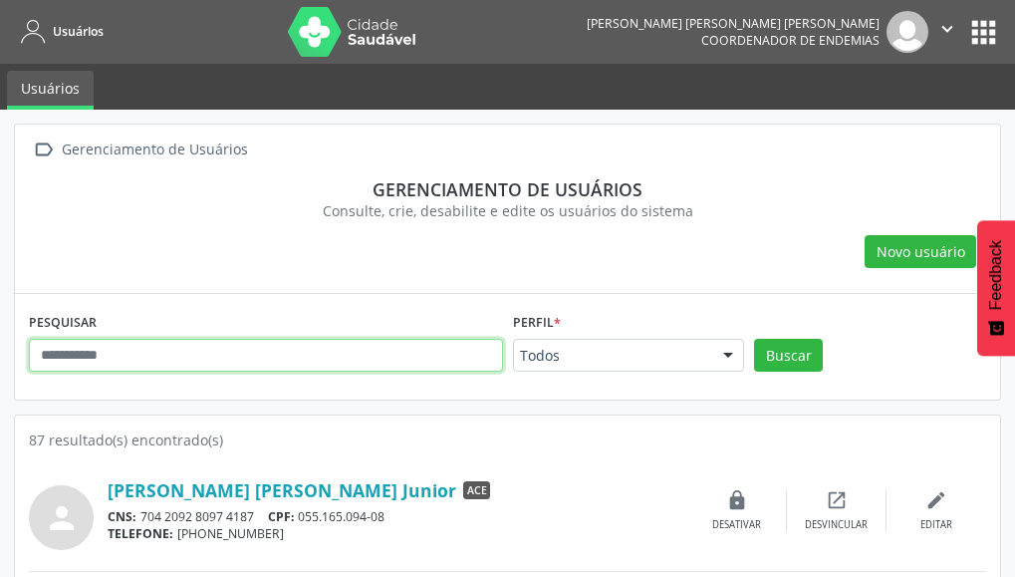
click at [114, 356] on input "text" at bounding box center [266, 356] width 474 height 34
click at [754, 339] on button "Buscar" at bounding box center [788, 356] width 69 height 34
click at [269, 363] on input "********" at bounding box center [266, 356] width 474 height 34
type input "*"
click at [754, 339] on button "Buscar" at bounding box center [788, 356] width 69 height 34
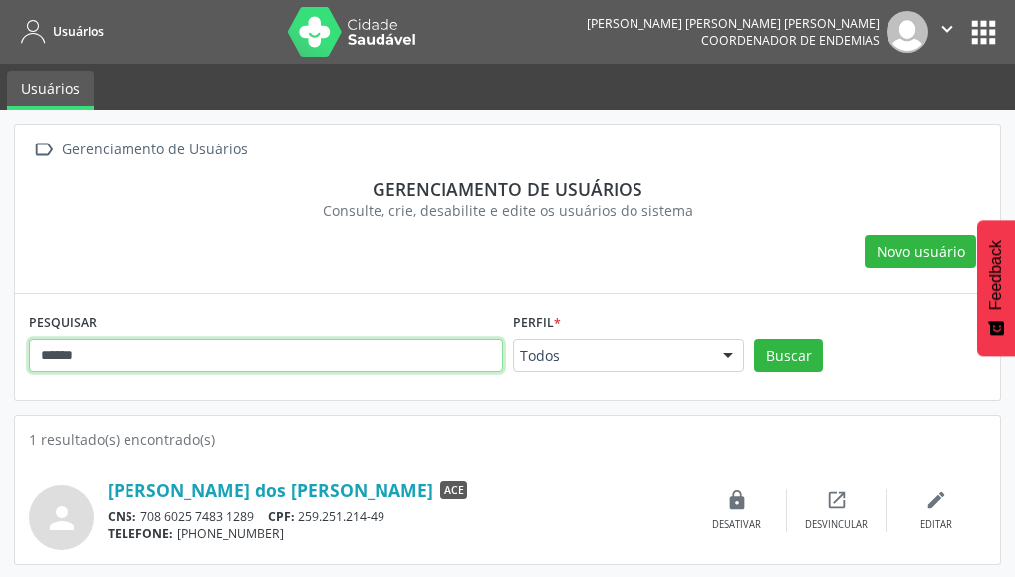
click at [75, 352] on input "******" at bounding box center [266, 356] width 474 height 34
type input "*"
click at [754, 339] on button "Buscar" at bounding box center [788, 356] width 69 height 34
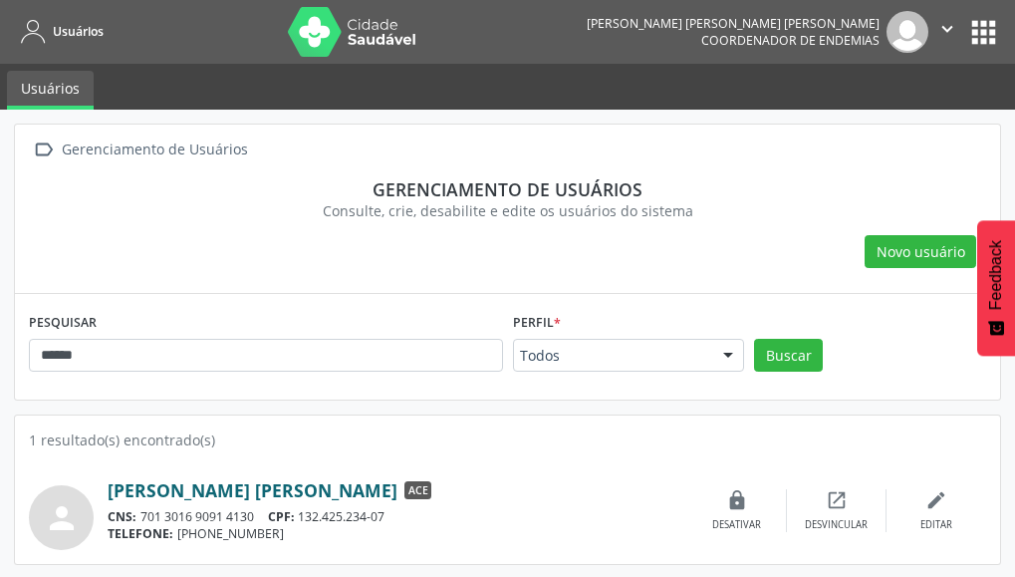
drag, startPoint x: 342, startPoint y: 490, endPoint x: 170, endPoint y: 496, distance: 171.4
click at [170, 496] on div "[PERSON_NAME] [PERSON_NAME] ACE" at bounding box center [398, 490] width 580 height 22
copy link "[PERSON_NAME]"
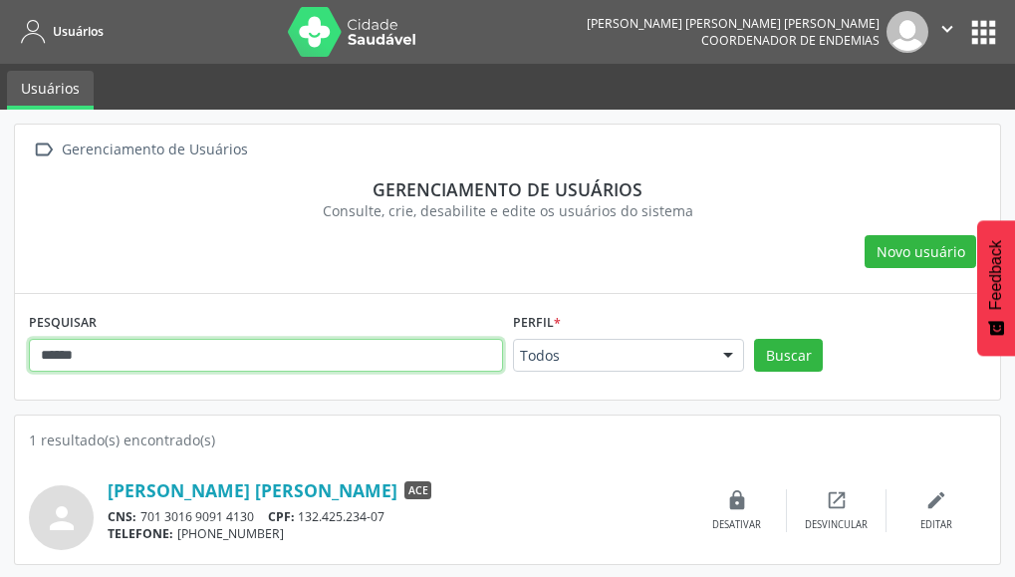
click at [99, 354] on input "******" at bounding box center [266, 356] width 474 height 34
type input "*"
click at [754, 339] on button "Buscar" at bounding box center [788, 356] width 69 height 34
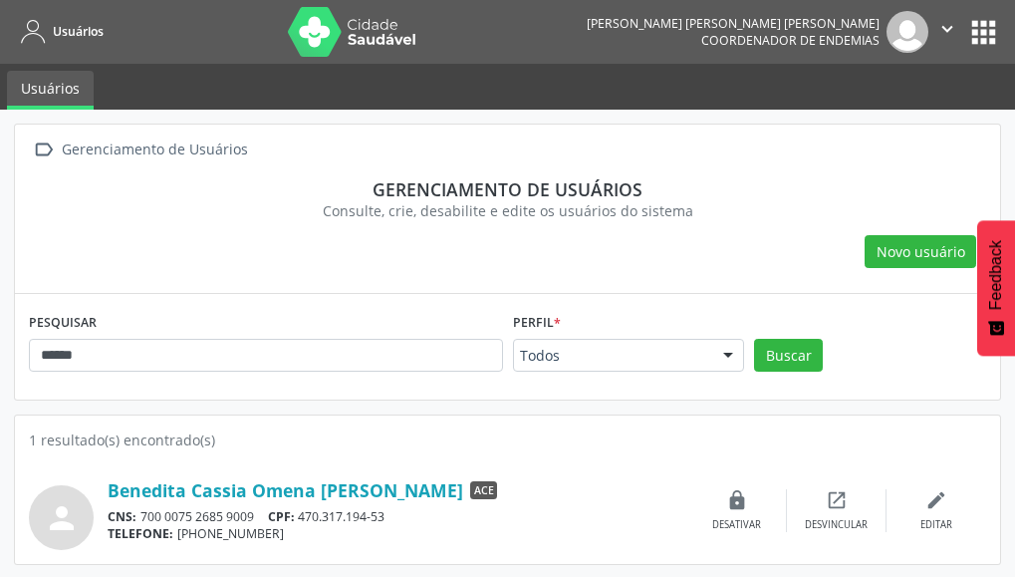
drag, startPoint x: 104, startPoint y: 490, endPoint x: 369, endPoint y: 486, distance: 265.9
click at [369, 486] on div "person Benedita Cassia Omena [PERSON_NAME] ACE CNS: 700 0075 2685 9009 CPF: 470…" at bounding box center [507, 510] width 957 height 79
copy div "Benedita Cassia Omena [PERSON_NAME]"
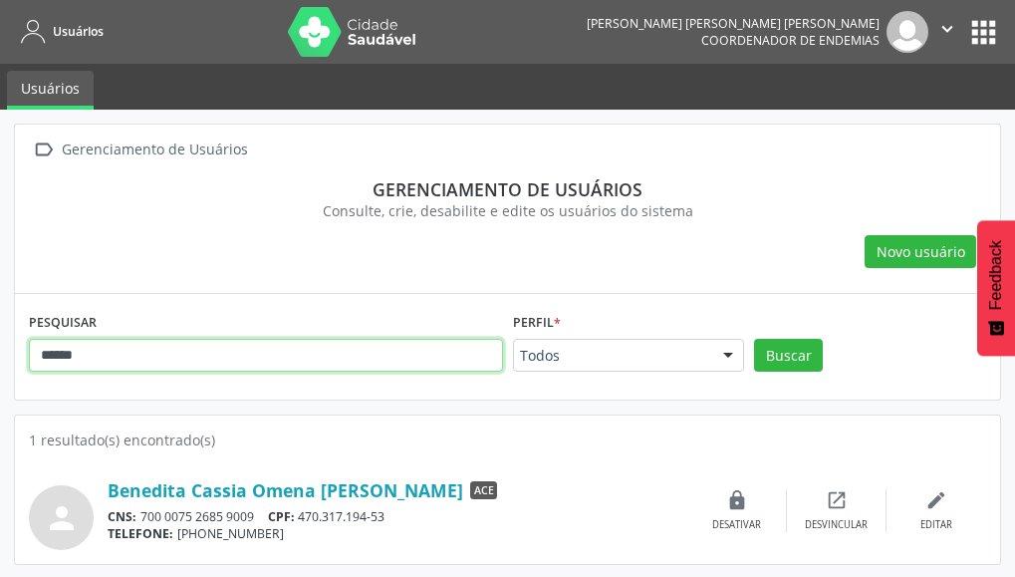
click at [162, 351] on input "******" at bounding box center [266, 356] width 474 height 34
type input "*"
click at [754, 339] on button "Buscar" at bounding box center [788, 356] width 69 height 34
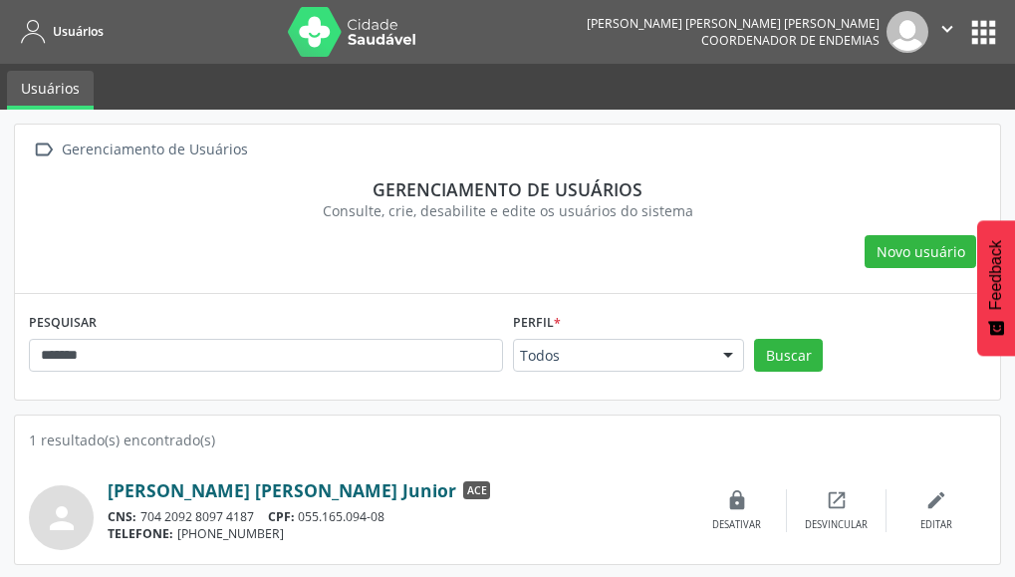
drag, startPoint x: 435, startPoint y: 487, endPoint x: 185, endPoint y: 492, distance: 250.0
click at [185, 492] on div "[PERSON_NAME] [PERSON_NAME] Junior ACE" at bounding box center [398, 490] width 580 height 22
copy link "[PERSON_NAME] [PERSON_NAME]"
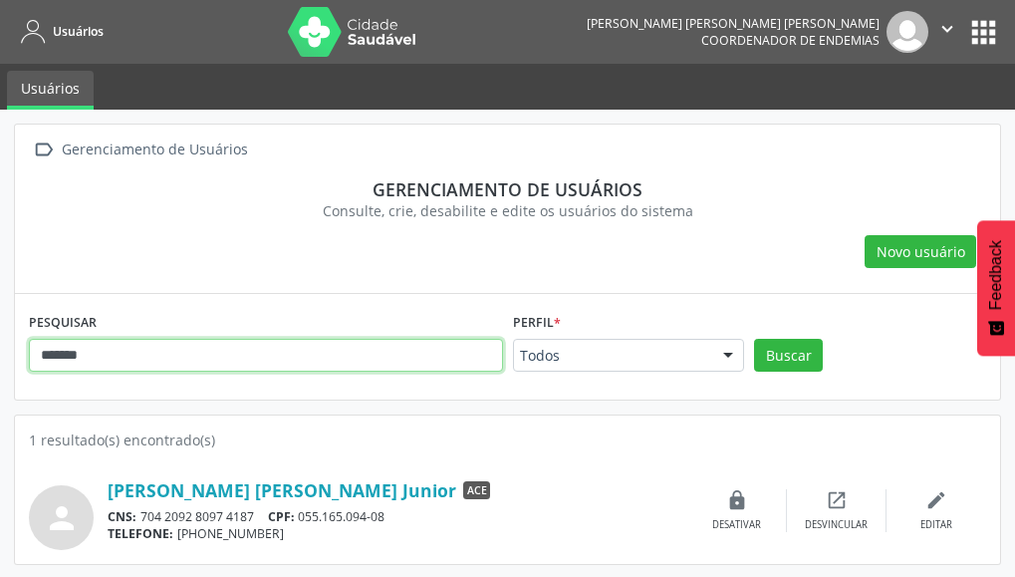
click at [327, 344] on input "*******" at bounding box center [266, 356] width 474 height 34
type input "*"
click at [754, 339] on button "Buscar" at bounding box center [788, 356] width 69 height 34
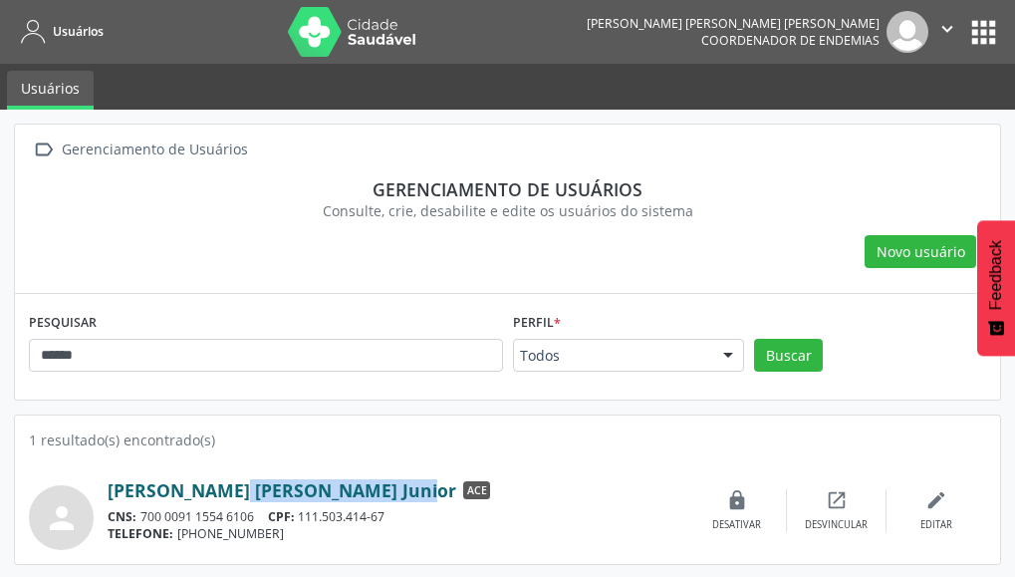
drag, startPoint x: 334, startPoint y: 487, endPoint x: 166, endPoint y: 486, distance: 167.3
click at [166, 486] on div "[PERSON_NAME] [PERSON_NAME] Junior ACE" at bounding box center [398, 490] width 580 height 22
copy link "[PERSON_NAME] Junior"
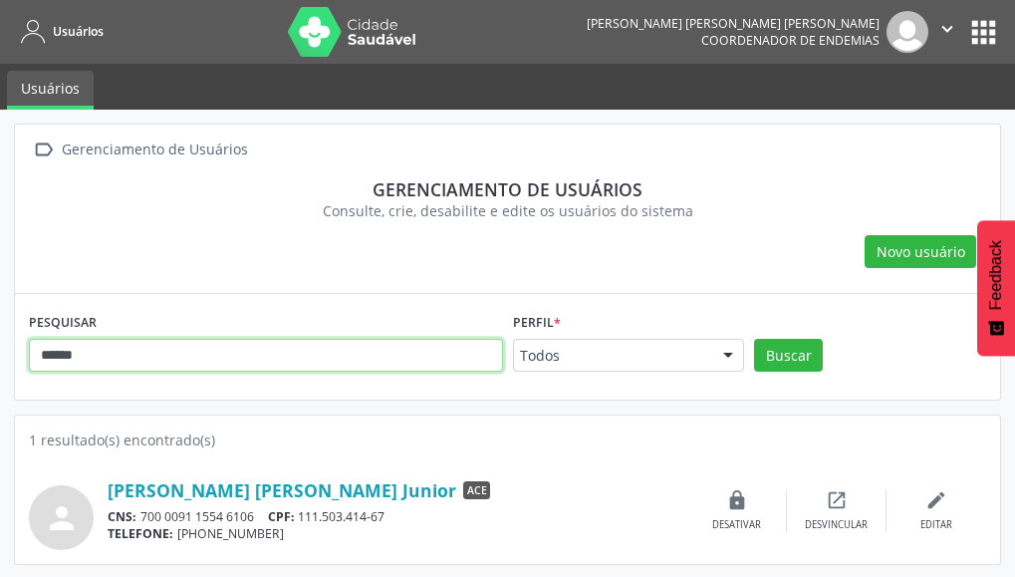
click at [159, 359] on input "******" at bounding box center [266, 356] width 474 height 34
click at [754, 339] on button "Buscar" at bounding box center [788, 356] width 69 height 34
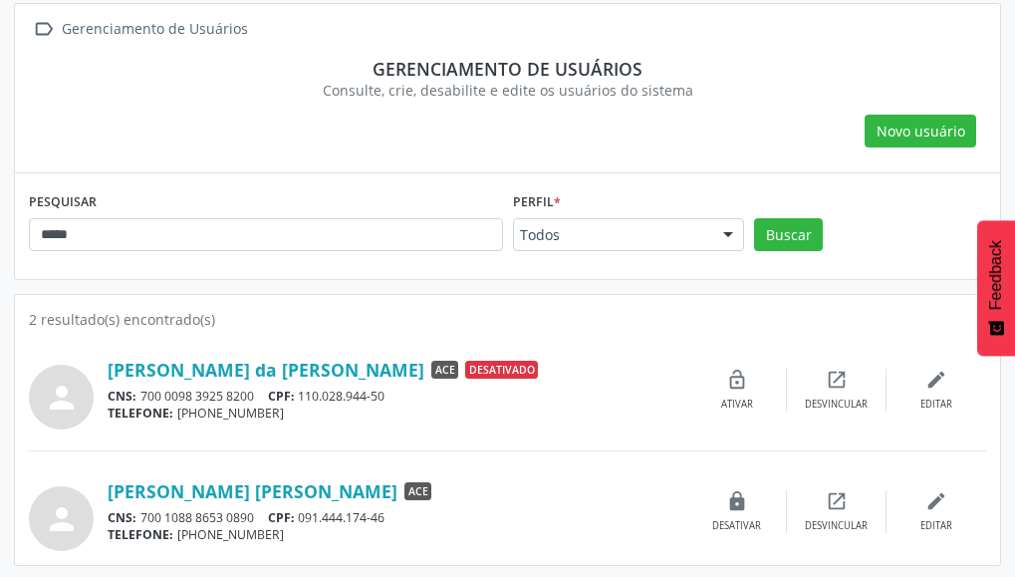
scroll to position [123, 0]
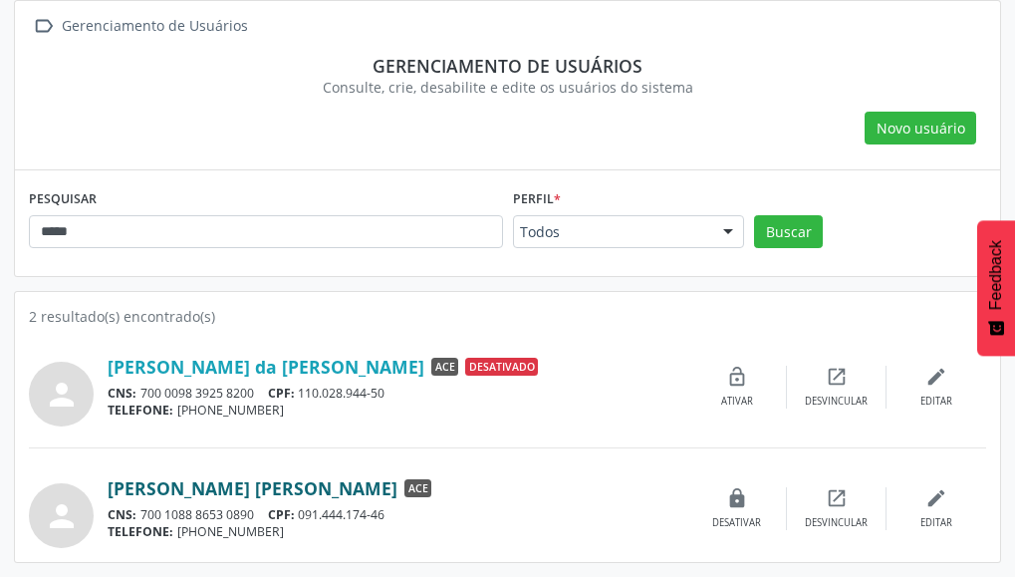
drag, startPoint x: 361, startPoint y: 487, endPoint x: 160, endPoint y: 482, distance: 200.2
click at [160, 482] on div "[PERSON_NAME] [PERSON_NAME] ACE" at bounding box center [398, 488] width 580 height 22
copy link "[PERSON_NAME]"
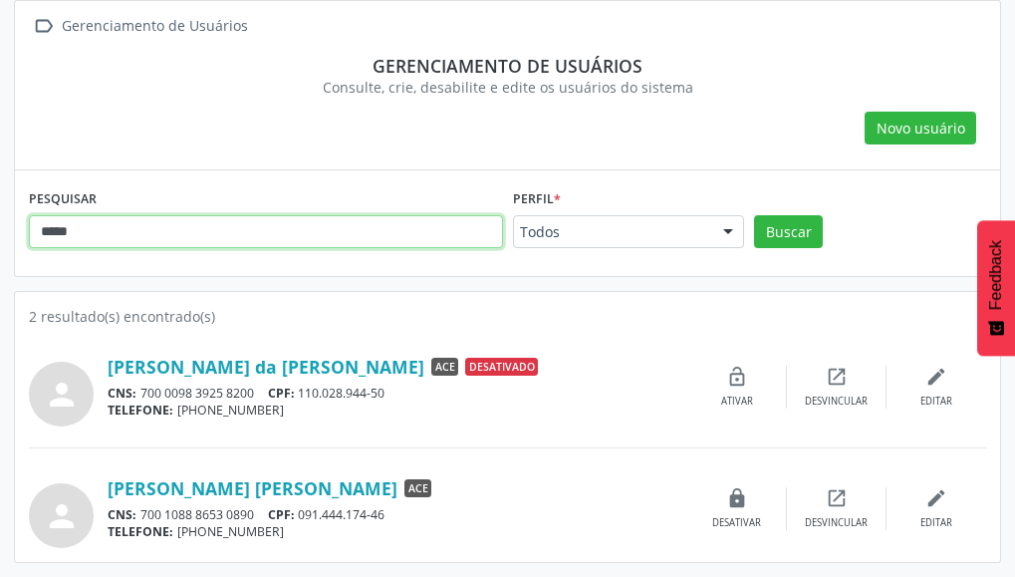
click at [129, 233] on input "*****" at bounding box center [266, 232] width 474 height 34
type input "*"
type input "*****"
click at [754, 215] on button "Buscar" at bounding box center [788, 232] width 69 height 34
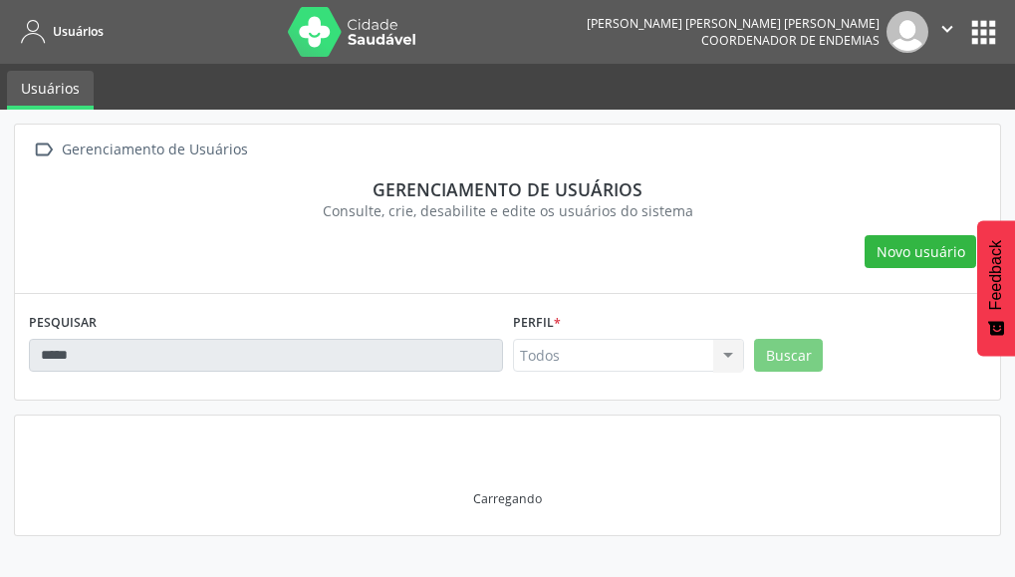
scroll to position [0, 0]
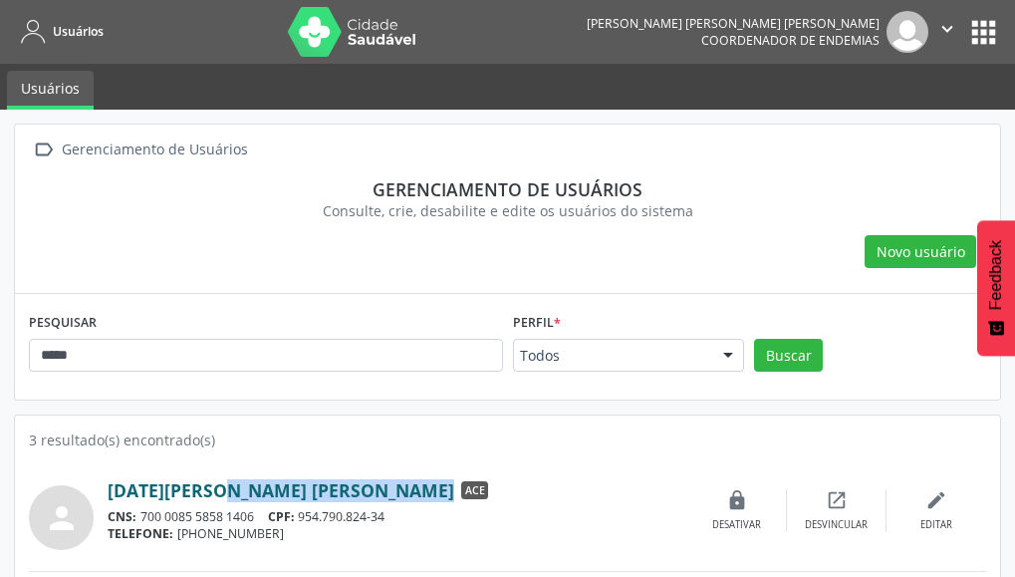
drag, startPoint x: 312, startPoint y: 492, endPoint x: 159, endPoint y: 493, distance: 152.4
click at [159, 493] on div "[DATE][PERSON_NAME] [PERSON_NAME] ACE" at bounding box center [398, 490] width 580 height 22
copy div "[PERSON_NAME] [PERSON_NAME]"
